Goal: Entertainment & Leisure: Consume media (video, audio)

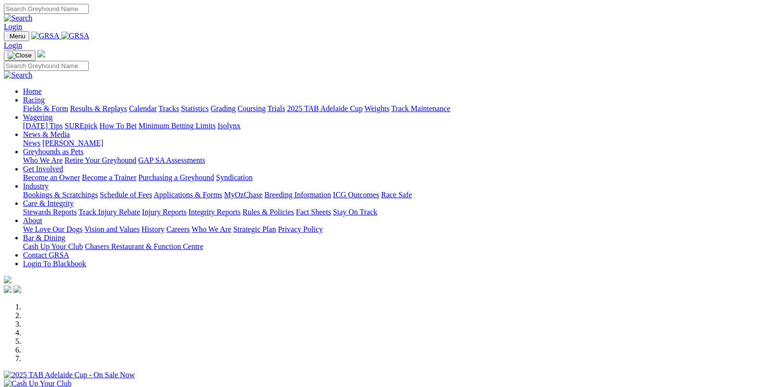
click at [106, 104] on link "Results & Replays" at bounding box center [98, 108] width 57 height 8
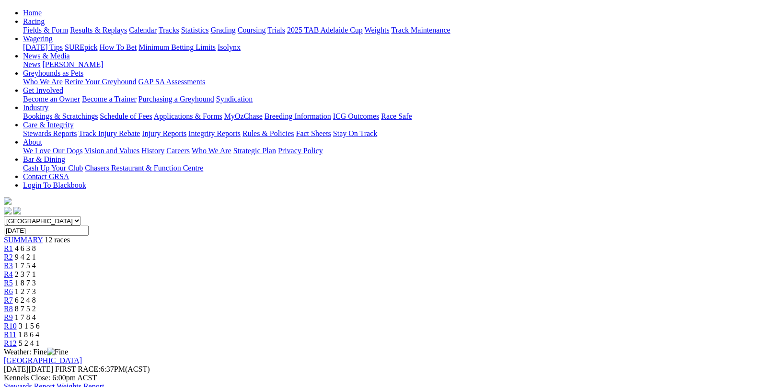
scroll to position [144, 0]
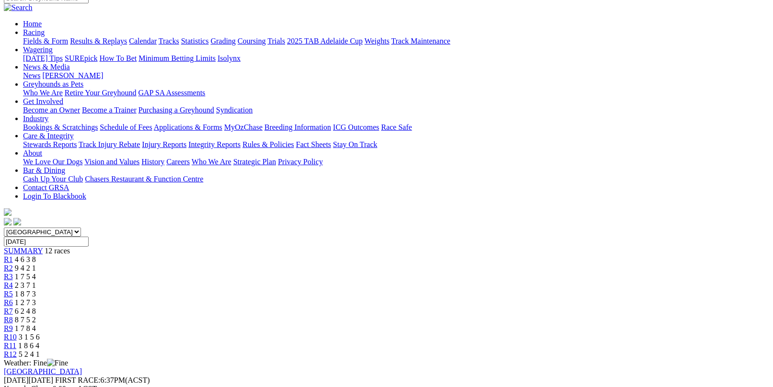
scroll to position [0, 0]
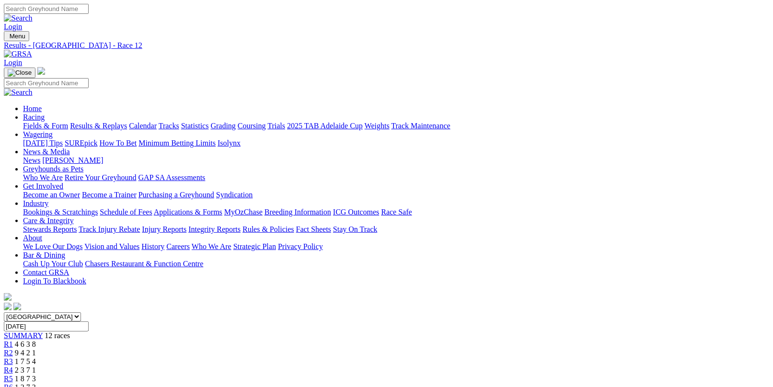
click at [127, 122] on link "Results & Replays" at bounding box center [98, 126] width 57 height 8
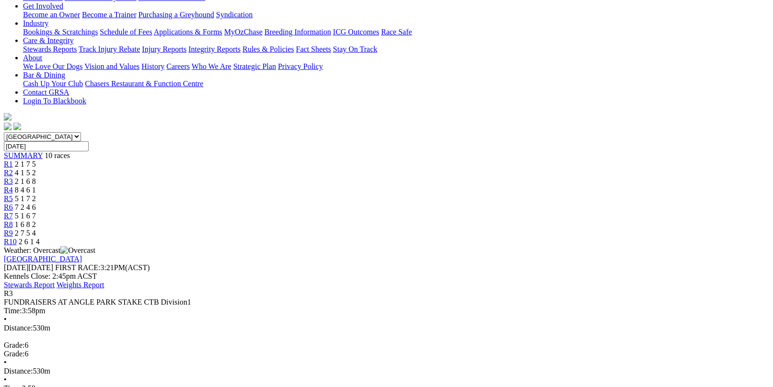
scroll to position [192, 0]
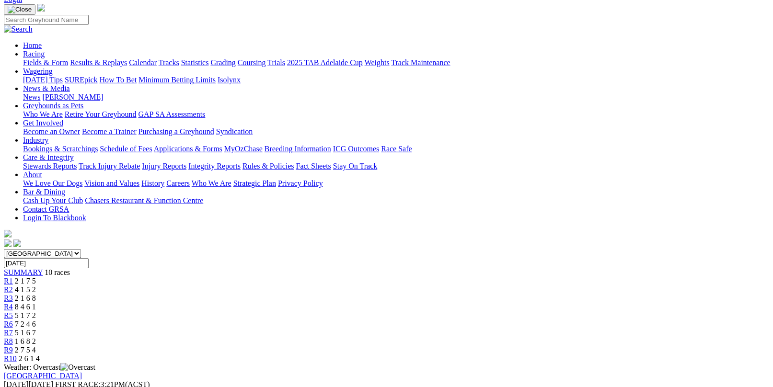
scroll to position [48, 0]
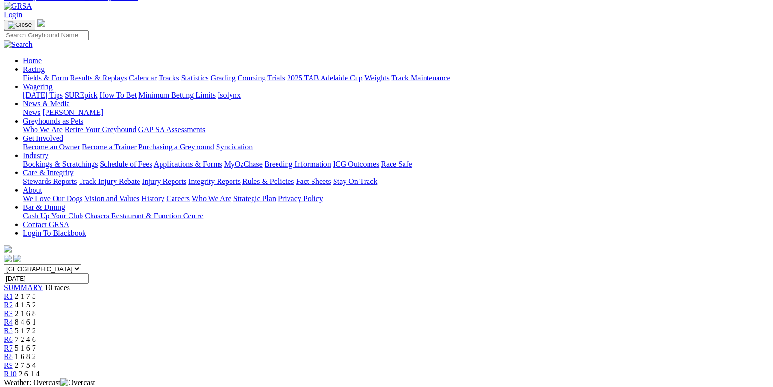
click at [548, 353] on div "R8 1 6 8 2" at bounding box center [386, 357] width 765 height 9
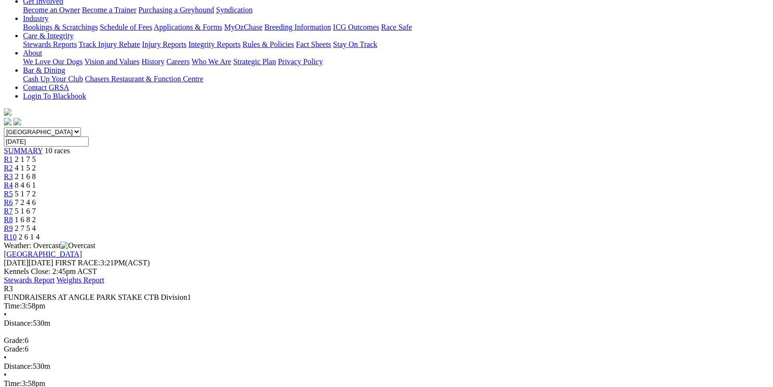
scroll to position [192, 0]
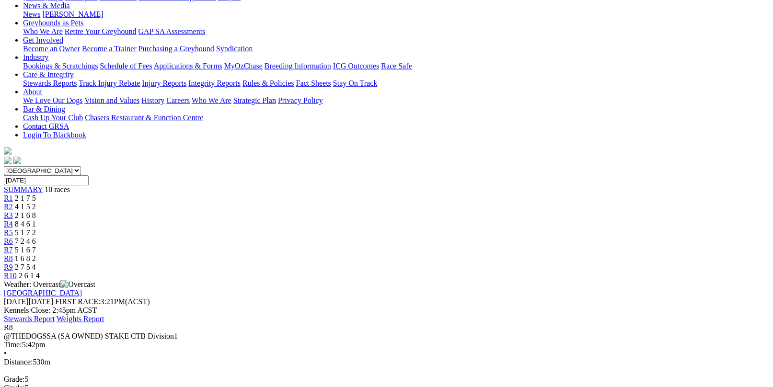
scroll to position [144, 0]
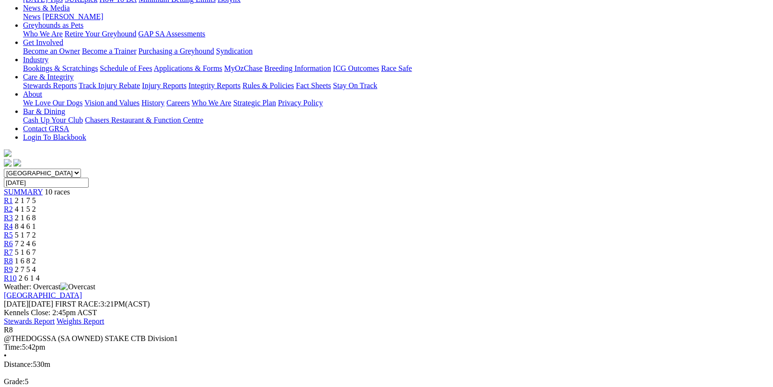
drag, startPoint x: 289, startPoint y: 20, endPoint x: 250, endPoint y: 41, distance: 44.0
click at [13, 214] on span "R3" at bounding box center [8, 218] width 9 height 8
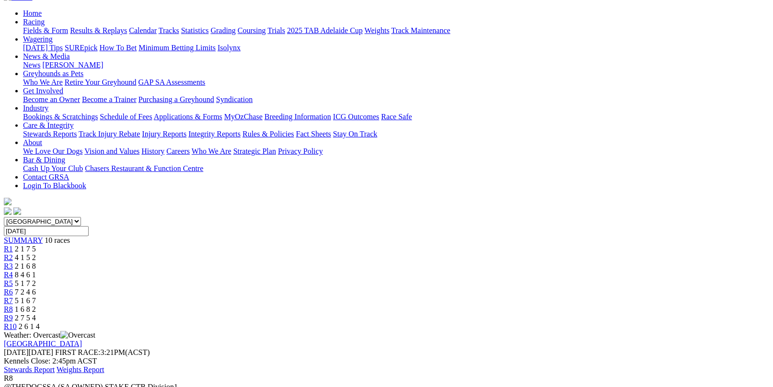
scroll to position [96, 0]
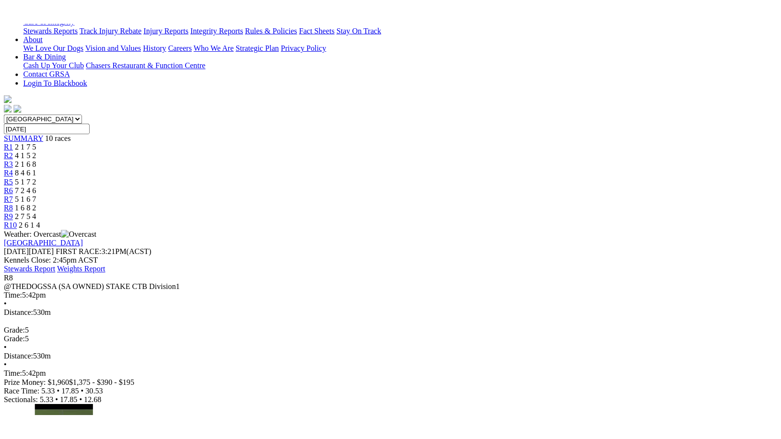
scroll to position [240, 0]
